Goal: Task Accomplishment & Management: Manage account settings

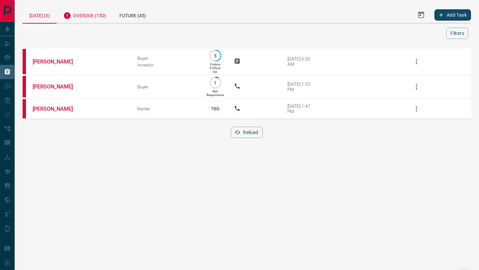
click at [87, 12] on div "Overdue (150)" at bounding box center [85, 15] width 56 height 16
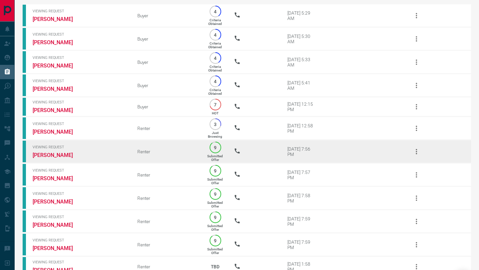
click at [50, 162] on td "Viewing Request [PERSON_NAME]" at bounding box center [75, 151] width 105 height 23
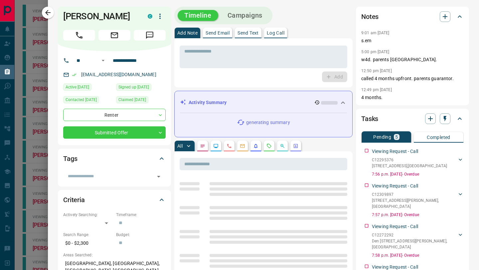
scroll to position [5, 0]
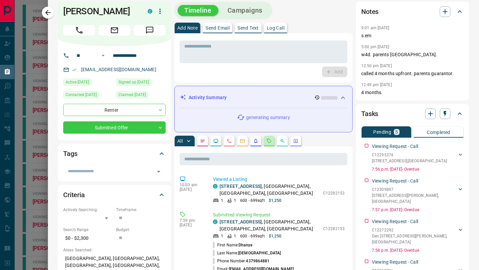
click at [265, 141] on button "button" at bounding box center [269, 141] width 11 height 11
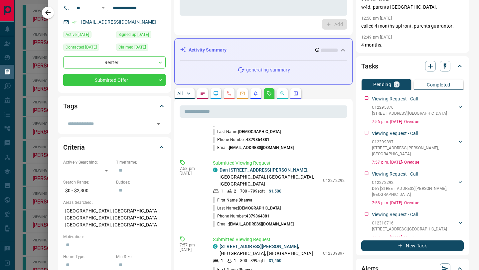
scroll to position [121, 0]
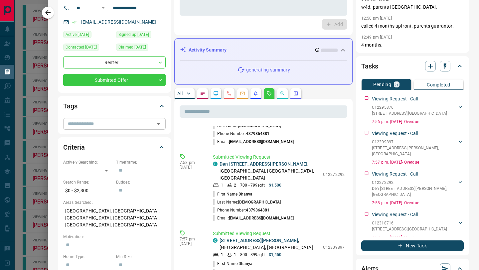
click at [132, 123] on input "text" at bounding box center [108, 123] width 87 height 7
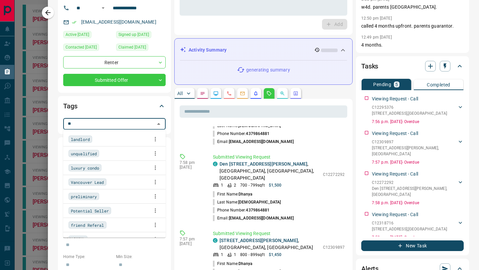
type input "***"
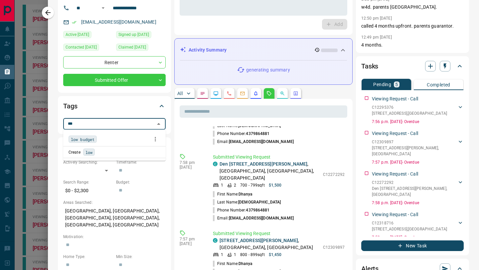
click at [119, 138] on div "low budget" at bounding box center [114, 139] width 92 height 10
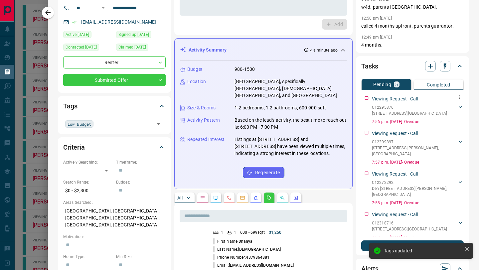
click at [374, 95] on div "Viewing Request - Call C12295376 [STREET_ADDRESS] Jain 4379864881 [EMAIL_ADDRES…" at bounding box center [418, 109] width 92 height 32
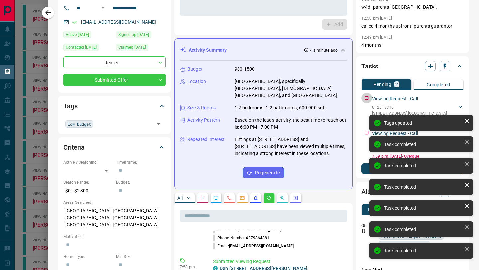
click at [364, 98] on div "Viewing Request - Call C12318716 [STREET_ADDRESS] Jain 4379864881 [PERSON_NAME]…" at bounding box center [412, 109] width 102 height 32
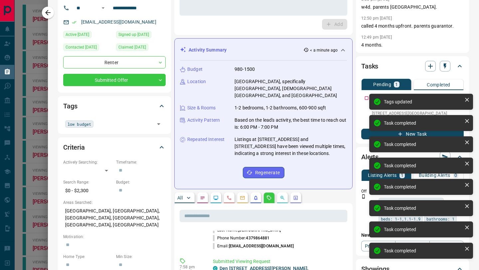
click at [364, 98] on div "Viewing Request - Call C12282153 [STREET_ADDRESS][PERSON_NAME] 4379864881 [EMAI…" at bounding box center [412, 109] width 102 height 32
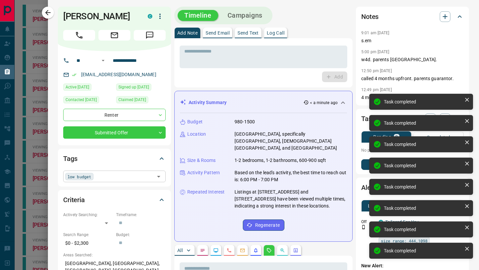
click at [108, 176] on input "text" at bounding box center [123, 176] width 57 height 7
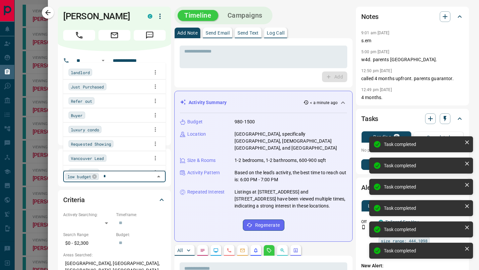
scroll to position [3, 0]
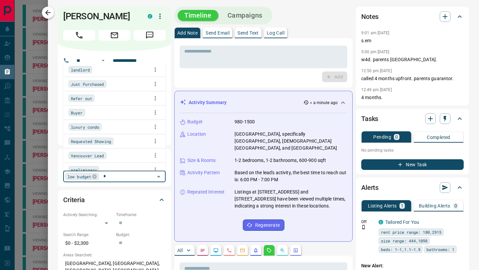
type input "*"
click at [51, 9] on icon "button" at bounding box center [48, 13] width 8 height 8
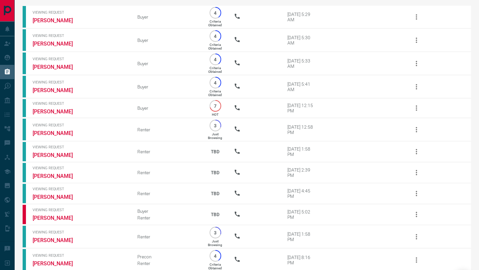
scroll to position [0, 0]
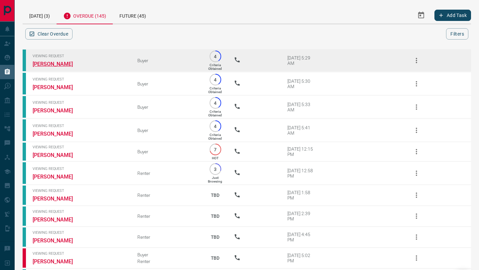
click at [43, 63] on link "[PERSON_NAME]" at bounding box center [58, 64] width 50 height 6
